Goal: Navigation & Orientation: Find specific page/section

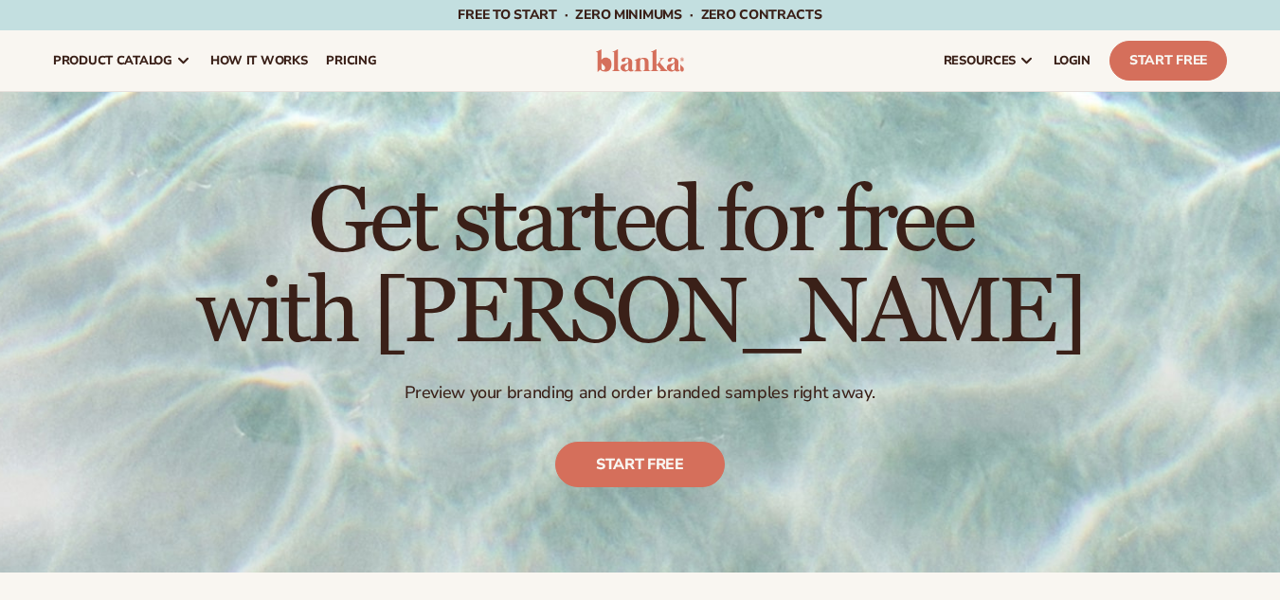
scroll to position [458, 0]
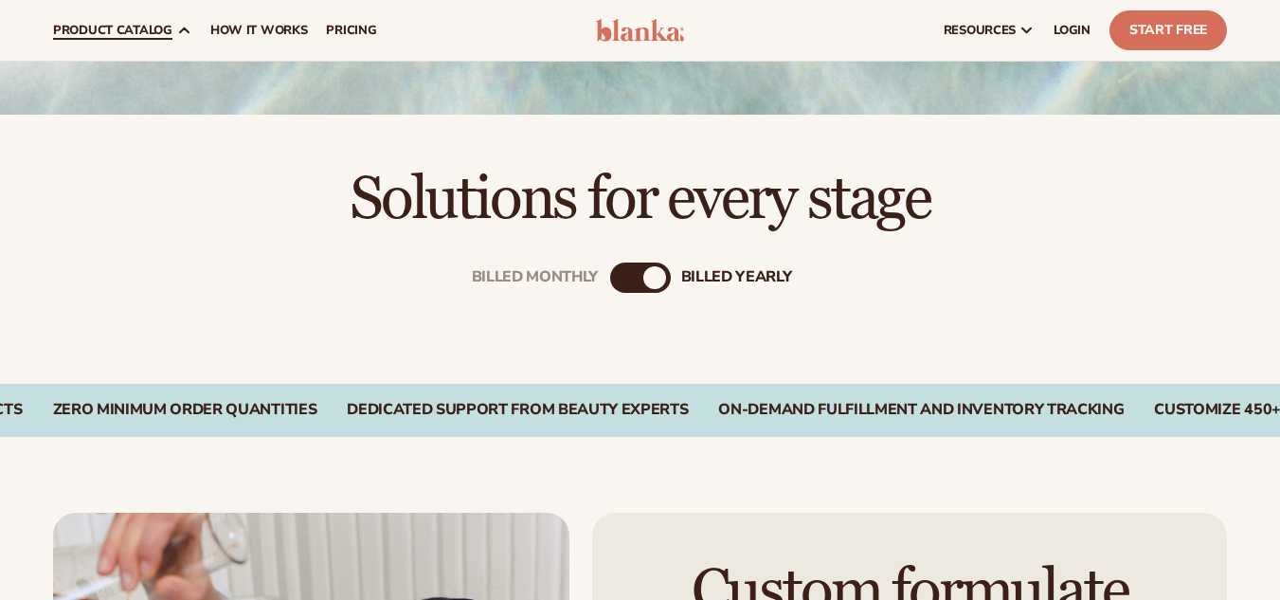
click at [172, 30] on span "product catalog" at bounding box center [112, 30] width 119 height 15
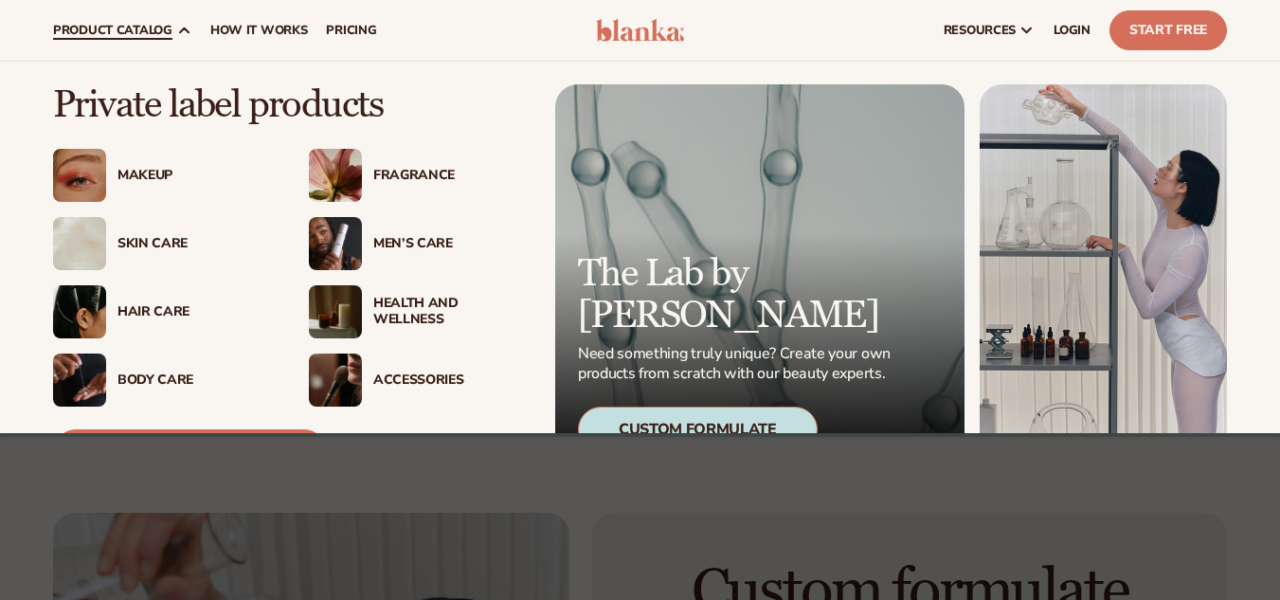
scroll to position [379, 0]
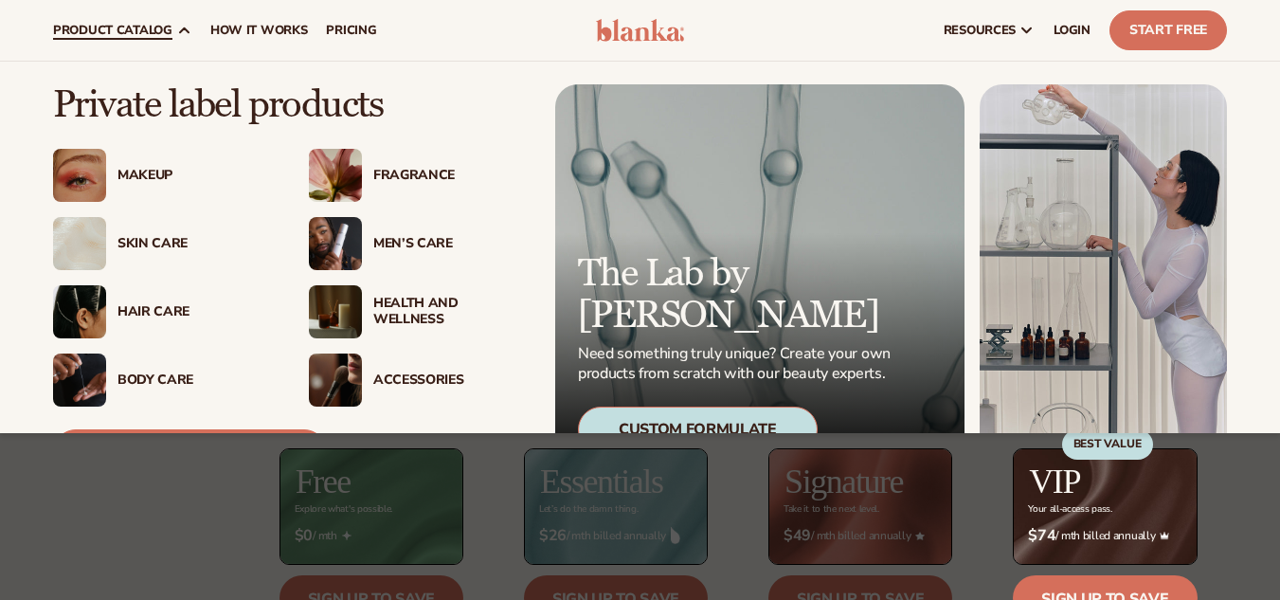
click at [155, 159] on div "Makeup" at bounding box center [162, 175] width 218 height 53
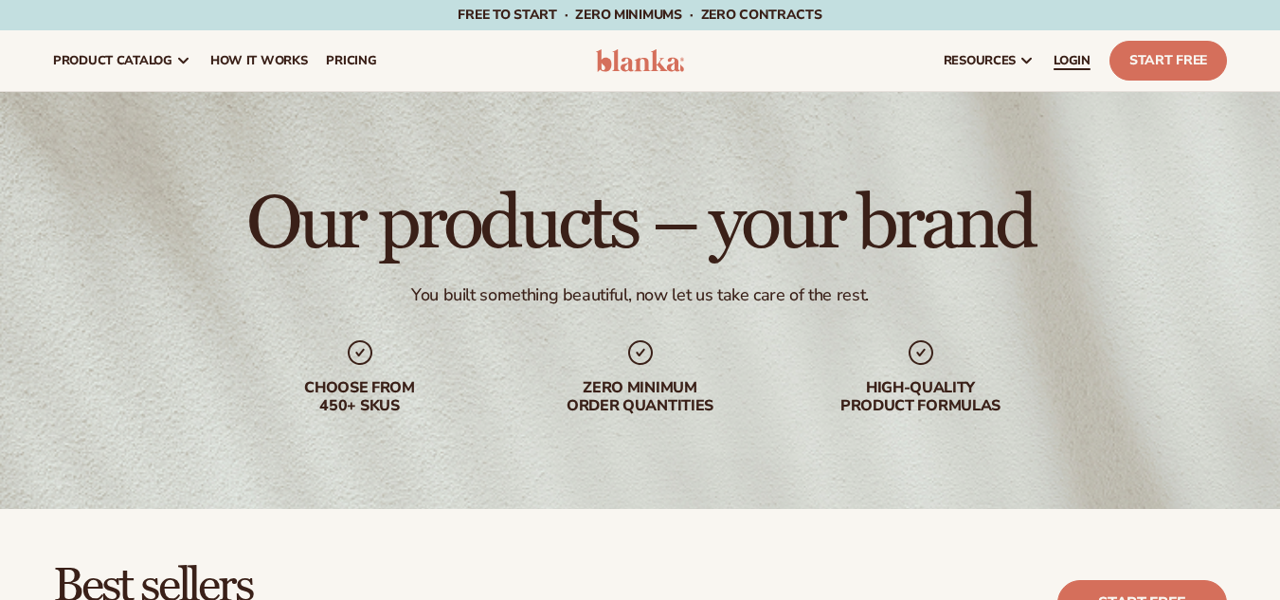
click at [1049, 52] on link "LOGIN" at bounding box center [1072, 60] width 56 height 61
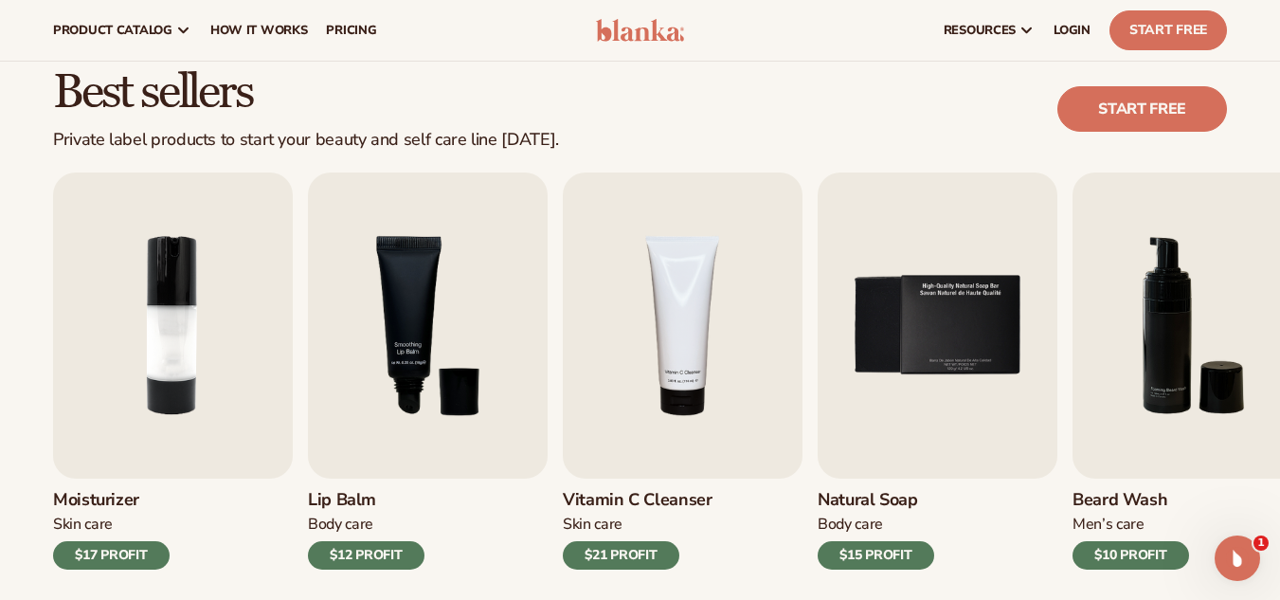
scroll to position [284, 0]
